Goal: Task Accomplishment & Management: Use online tool/utility

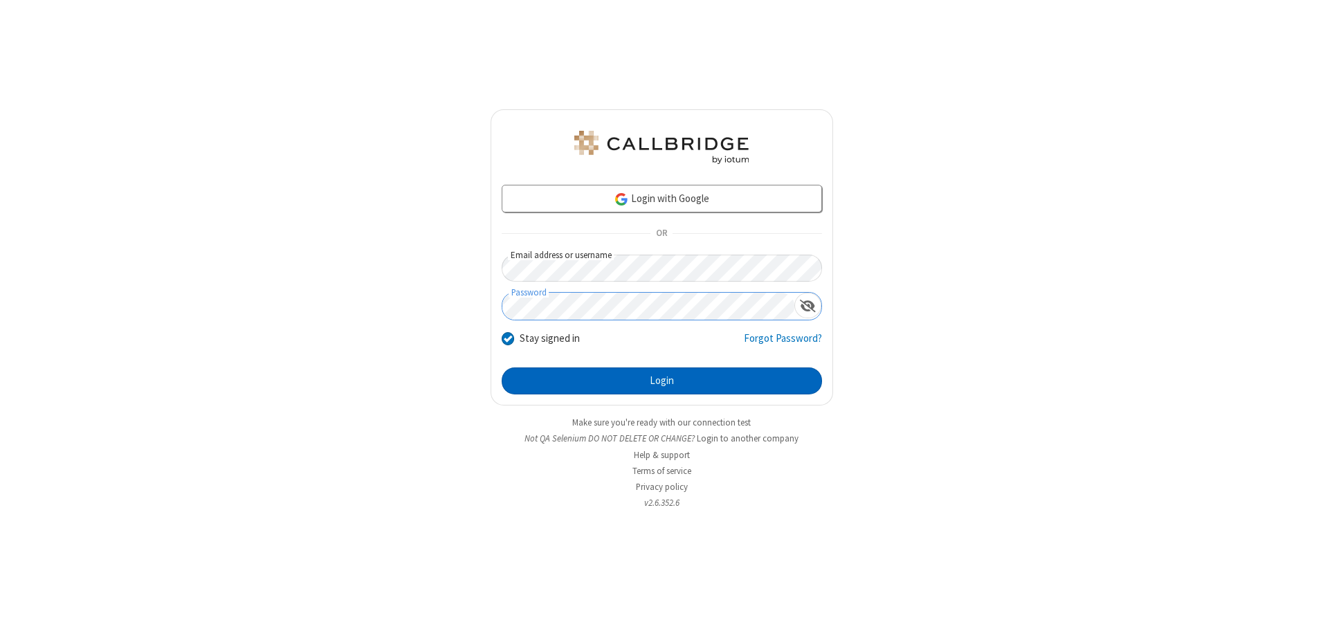
click at [662, 381] on button "Login" at bounding box center [662, 382] width 320 height 28
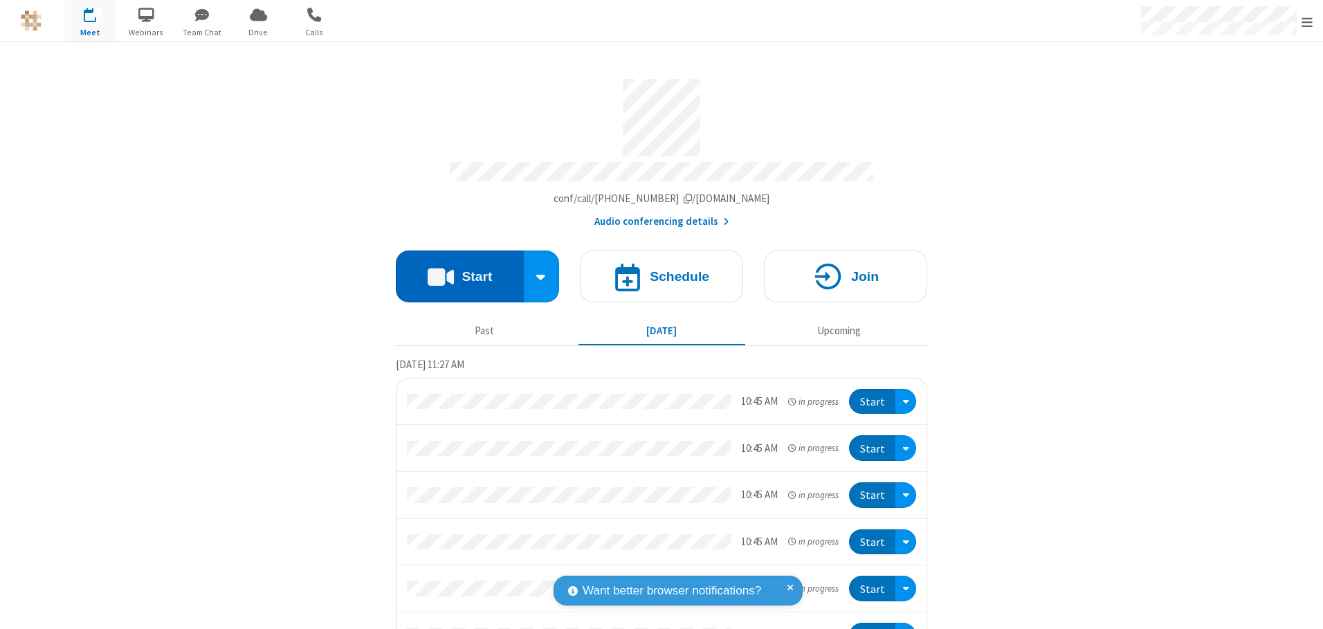
click at [454, 271] on button "Start" at bounding box center [460, 277] width 128 height 52
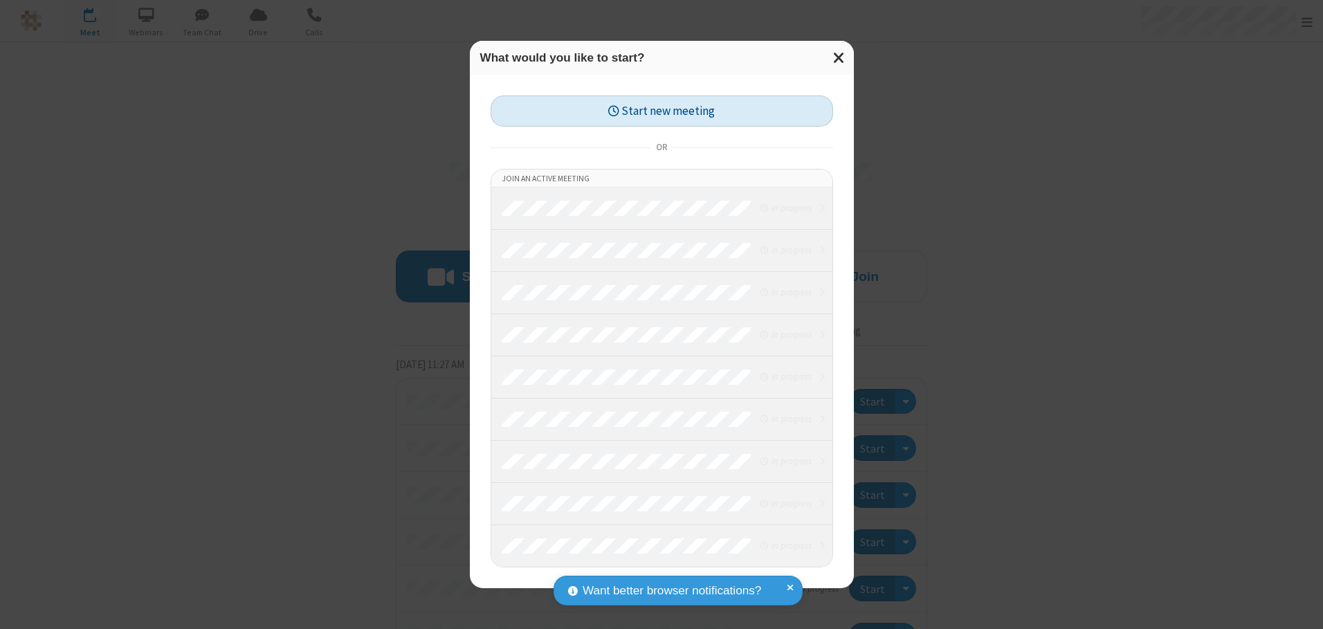
click at [662, 111] on button "Start new meeting" at bounding box center [662, 111] width 343 height 31
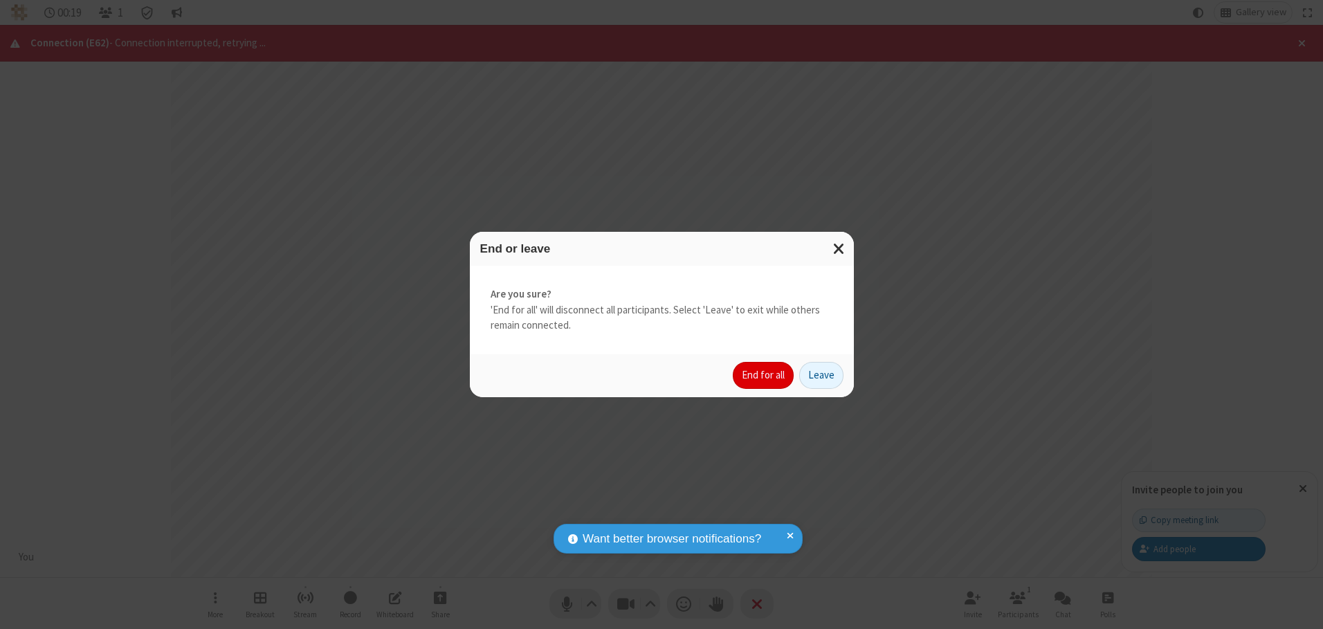
click at [764, 375] on button "End for all" at bounding box center [763, 376] width 61 height 28
